Goal: Information Seeking & Learning: Learn about a topic

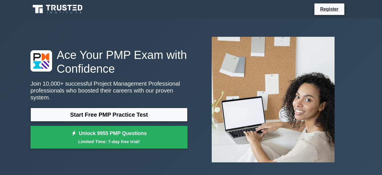
scroll to position [10, 0]
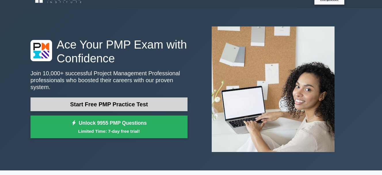
click at [130, 103] on link "Start Free PMP Practice Test" at bounding box center [109, 105] width 157 height 14
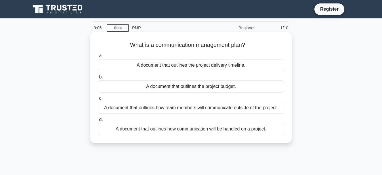
click at [151, 131] on div "A document that outlines how communication will be handled on a project." at bounding box center [191, 129] width 187 height 12
click at [98, 122] on input "d. A document that outlines how communication will be handled on a project." at bounding box center [98, 120] width 0 height 4
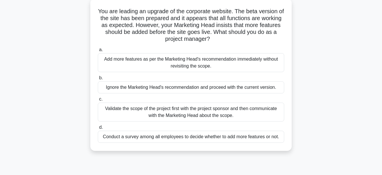
scroll to position [34, 0]
click at [157, 64] on div "Add more features as per the Marketing Head's recommendation immediately withou…" at bounding box center [191, 62] width 187 height 19
click at [98, 52] on input "a. Add more features as per the Marketing Head's recommendation immediately wit…" at bounding box center [98, 50] width 0 height 4
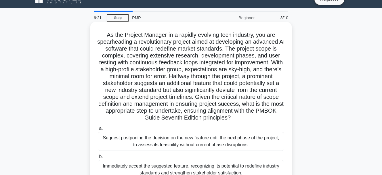
scroll to position [0, 0]
